Goal: Task Accomplishment & Management: Manage account settings

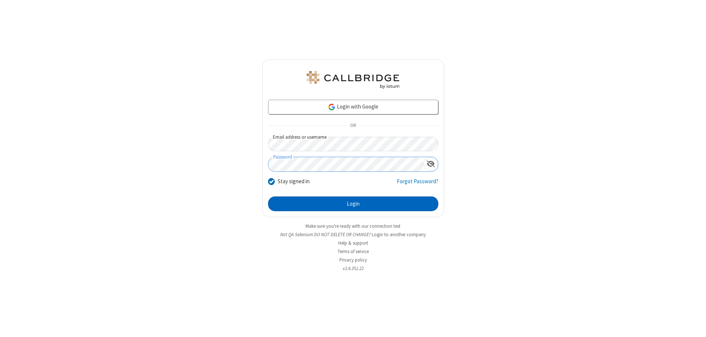
click at [353, 204] on button "Login" at bounding box center [353, 203] width 170 height 15
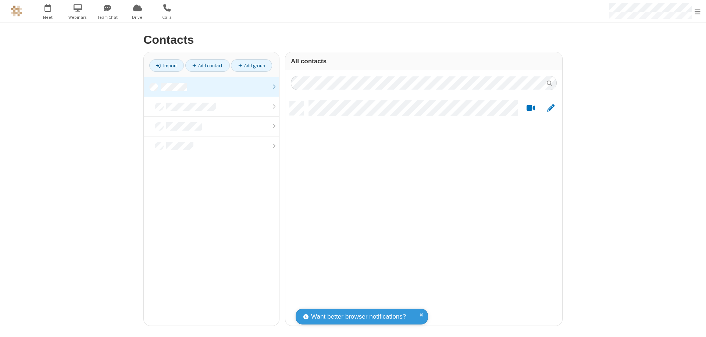
scroll to position [224, 271]
click at [211, 87] on link at bounding box center [211, 87] width 135 height 20
click at [207, 65] on link "Add contact" at bounding box center [207, 65] width 44 height 12
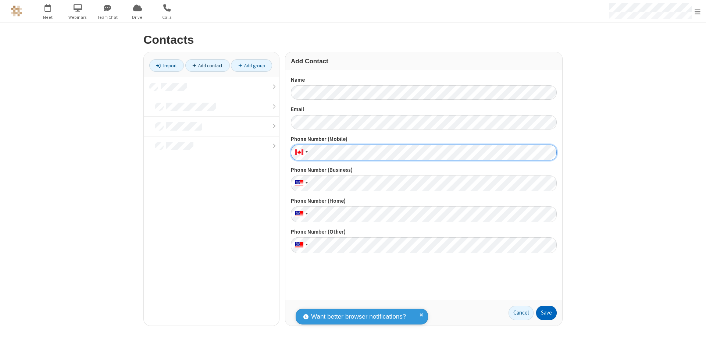
click at [546, 312] on button "Save" at bounding box center [546, 312] width 21 height 15
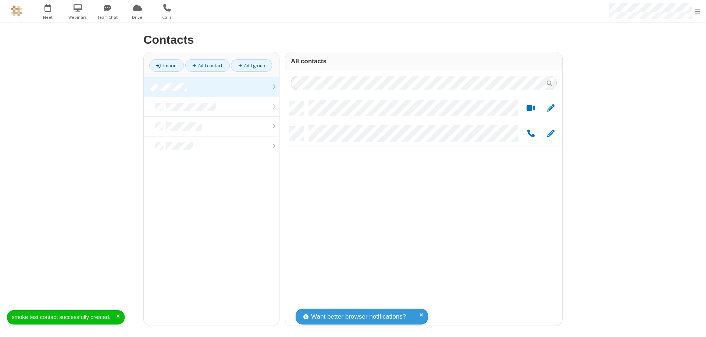
scroll to position [224, 271]
